Goal: Task Accomplishment & Management: Manage account settings

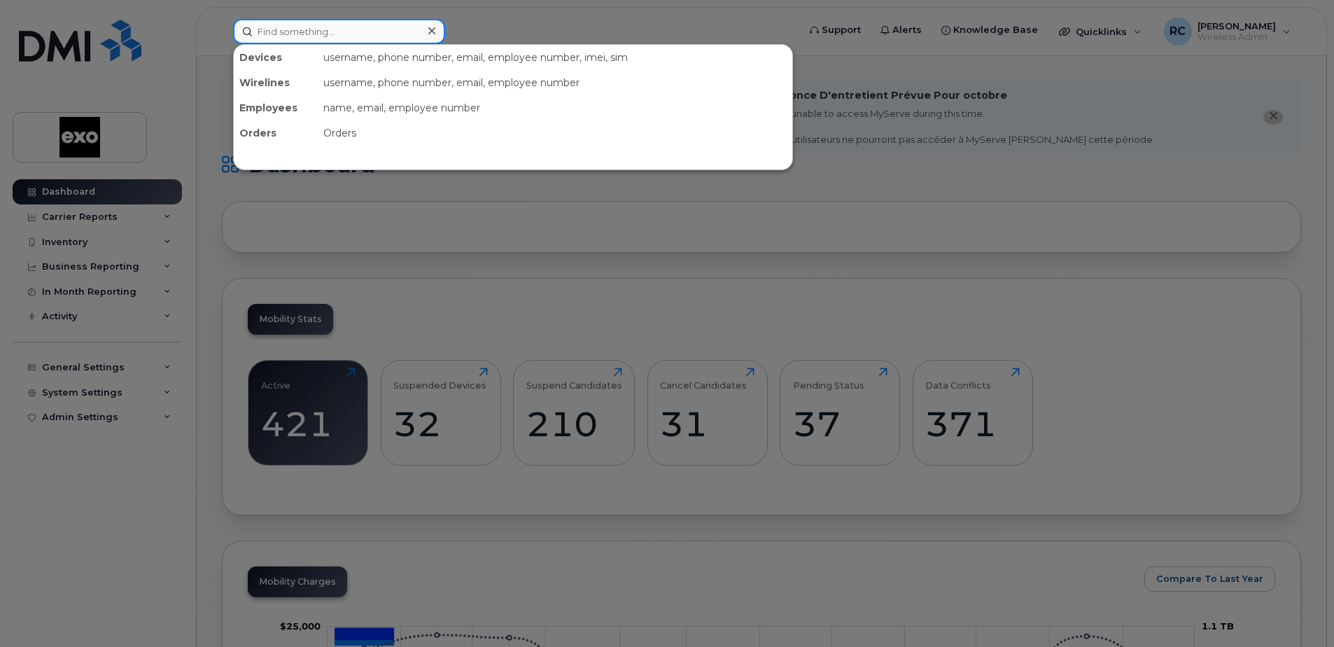
click at [379, 35] on input at bounding box center [339, 31] width 212 height 25
paste input "5147939113"
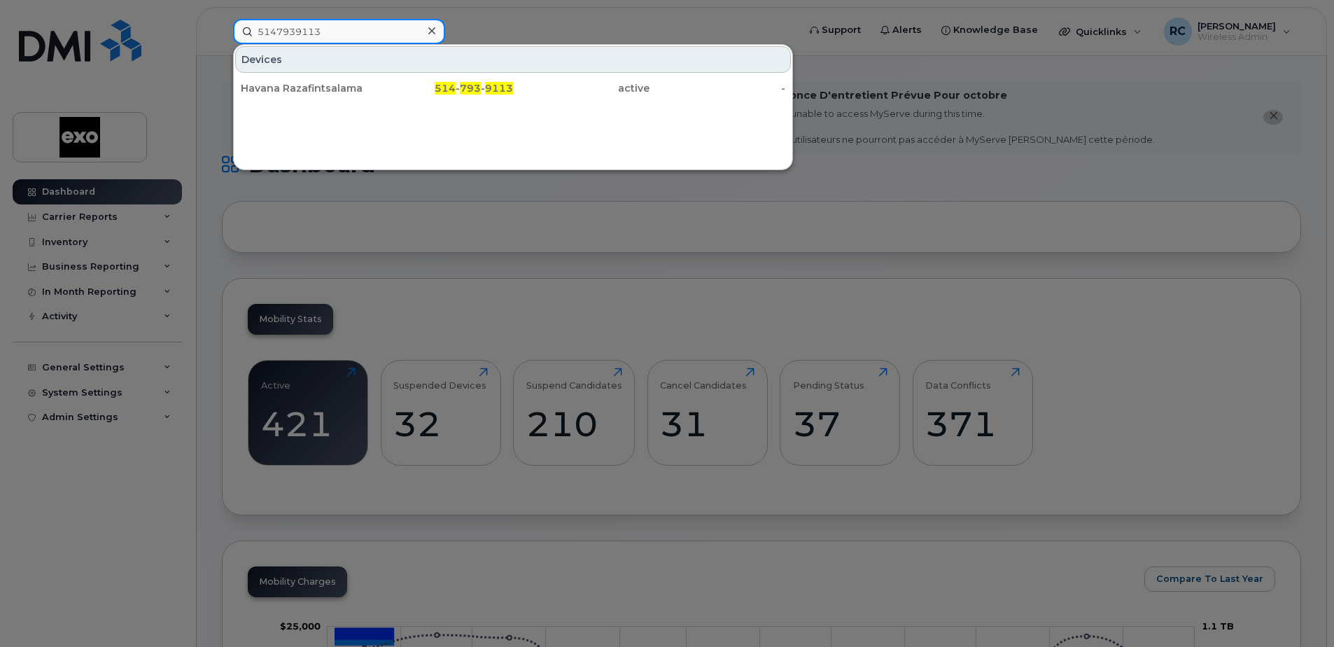
click at [278, 27] on input "5147939113" at bounding box center [339, 31] width 212 height 25
click at [298, 31] on input "514-7939113" at bounding box center [339, 31] width 212 height 25
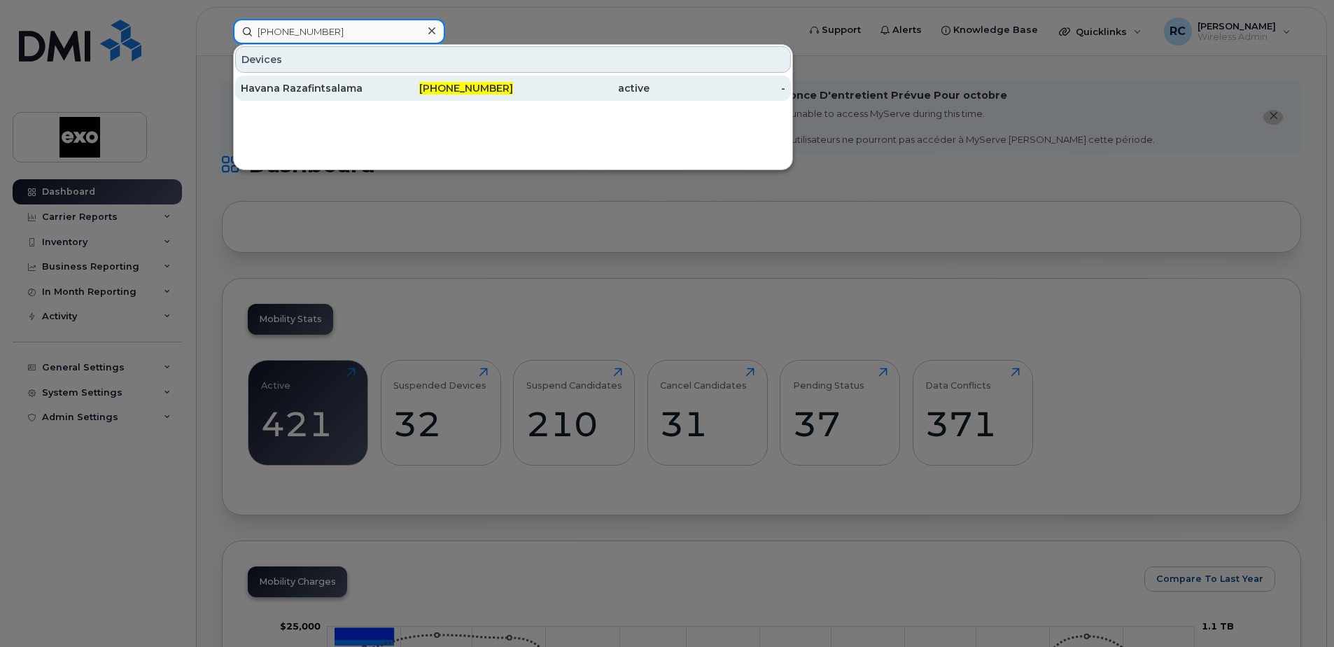
type input "[PHONE_NUMBER]"
click at [330, 85] on div "Havana Razafintsalama" at bounding box center [309, 88] width 137 height 14
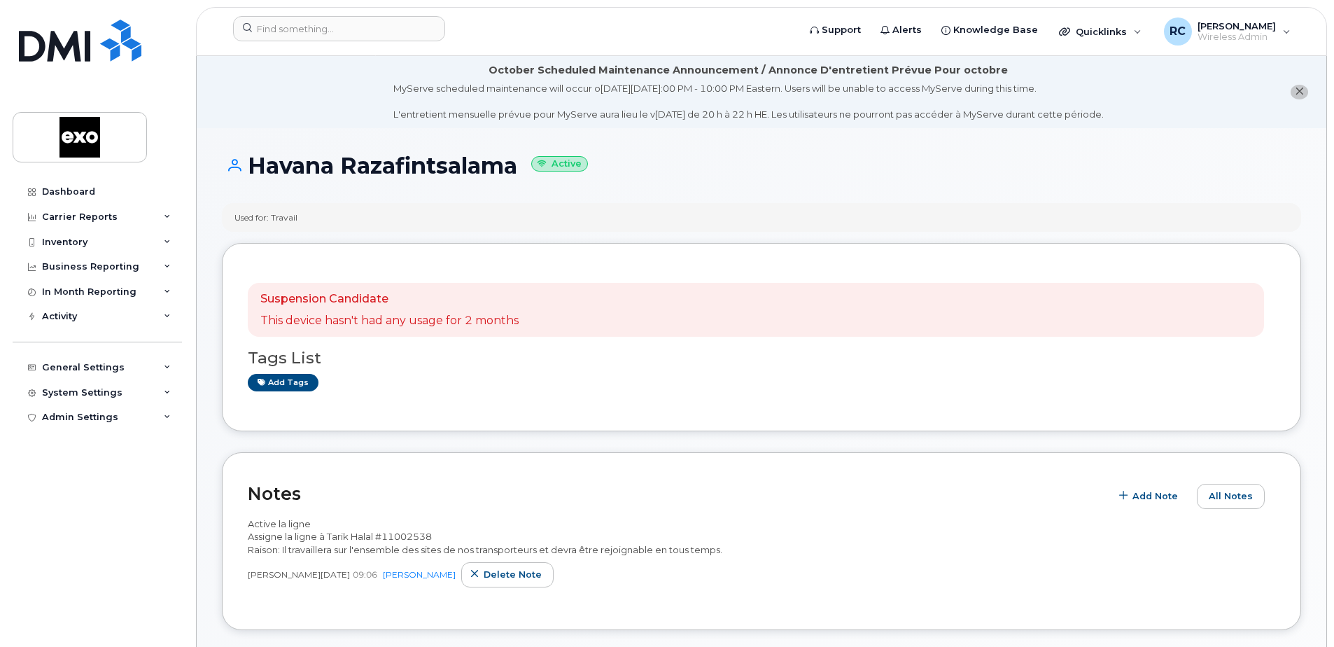
scroll to position [420, 0]
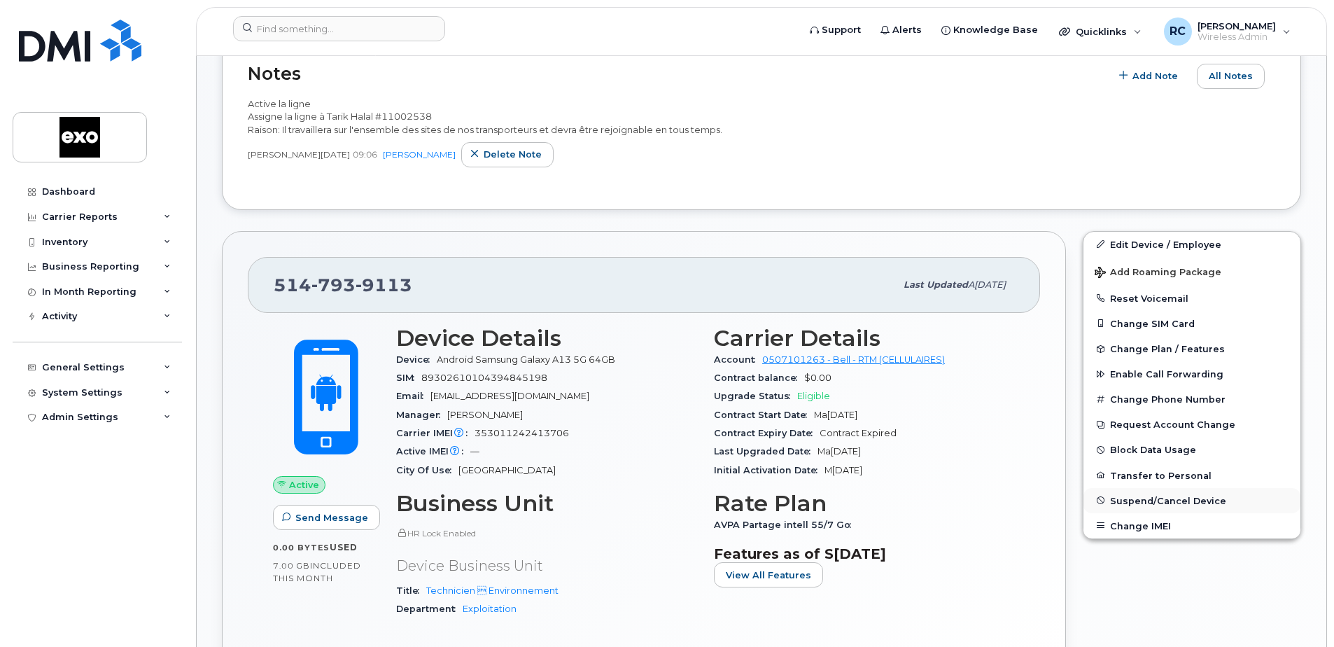
click at [1162, 503] on span "Suspend/Cancel Device" at bounding box center [1168, 500] width 116 height 11
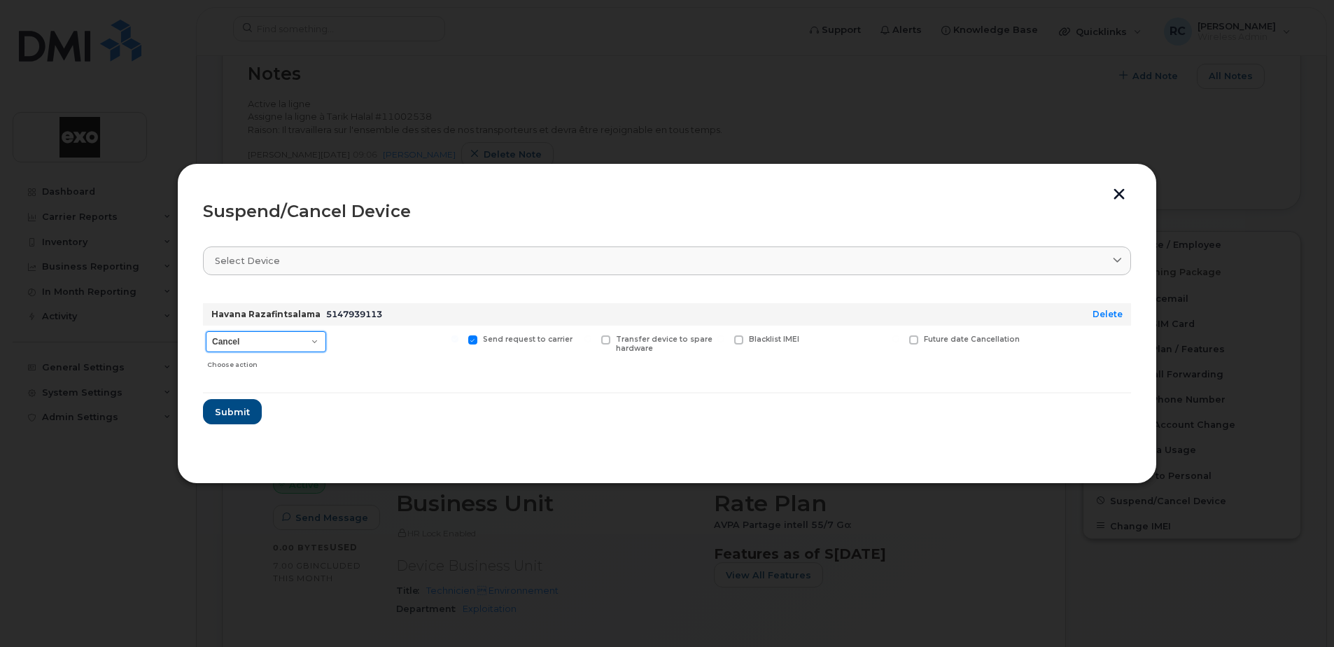
click at [317, 344] on select "Cancel Suspend - Extend Suspension Suspend - Reduced Rate Suspend - Full Rate S…" at bounding box center [266, 341] width 120 height 21
select select "[object Object]"
click at [206, 331] on select "Cancel Suspend - Extend Suspension Suspend - Reduced Rate Suspend - Full Rate S…" at bounding box center [266, 341] width 120 height 21
click at [223, 412] on span "Submit" at bounding box center [231, 411] width 35 height 13
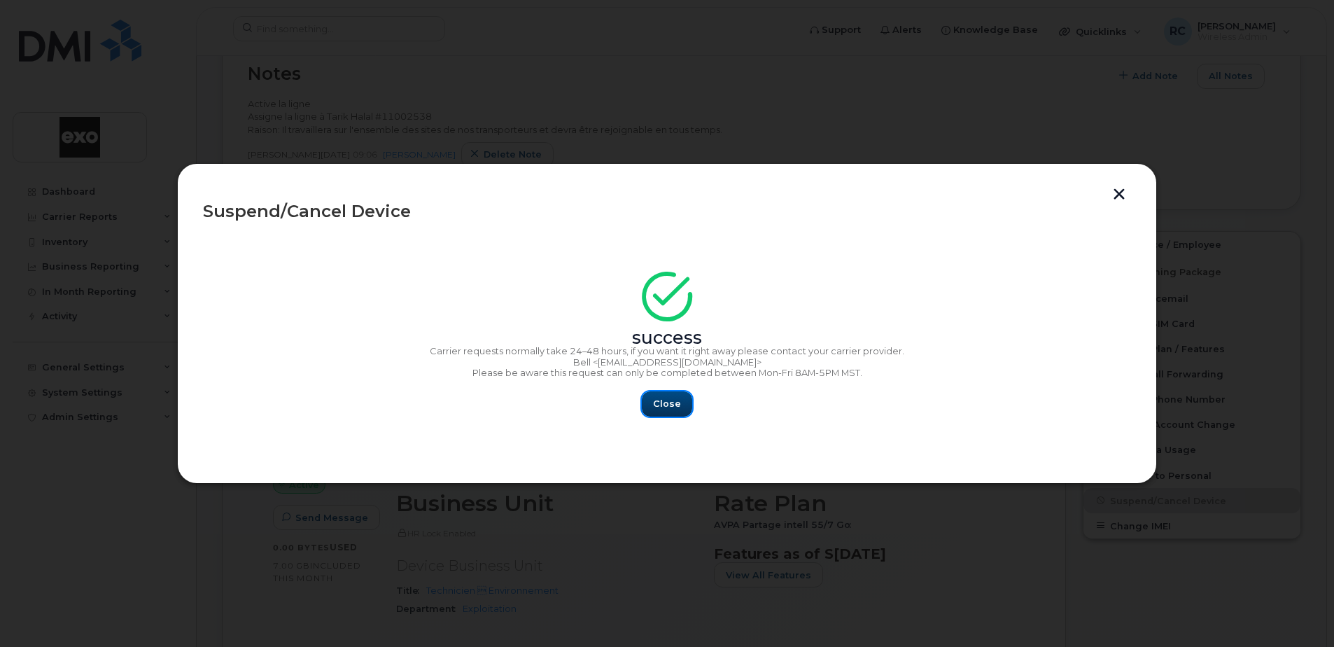
click at [671, 396] on button "Close" at bounding box center [667, 403] width 50 height 25
